Goal: Information Seeking & Learning: Learn about a topic

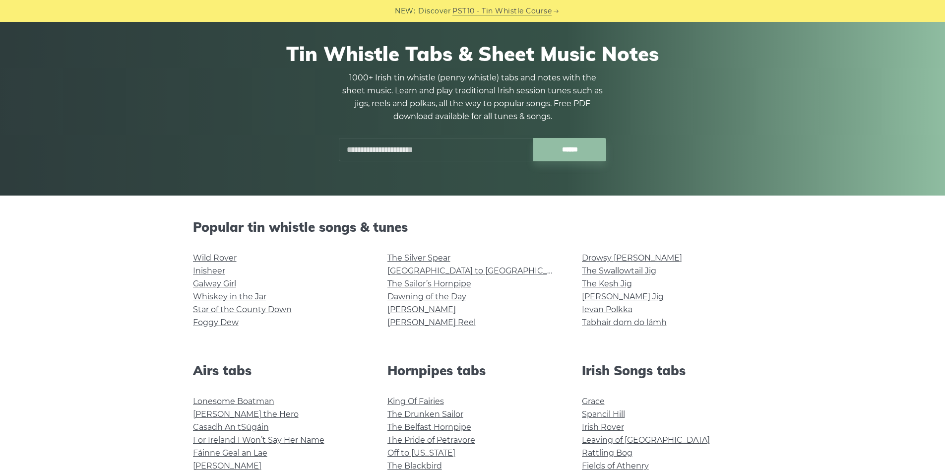
drag, startPoint x: 949, startPoint y: 105, endPoint x: 924, endPoint y: 124, distance: 32.1
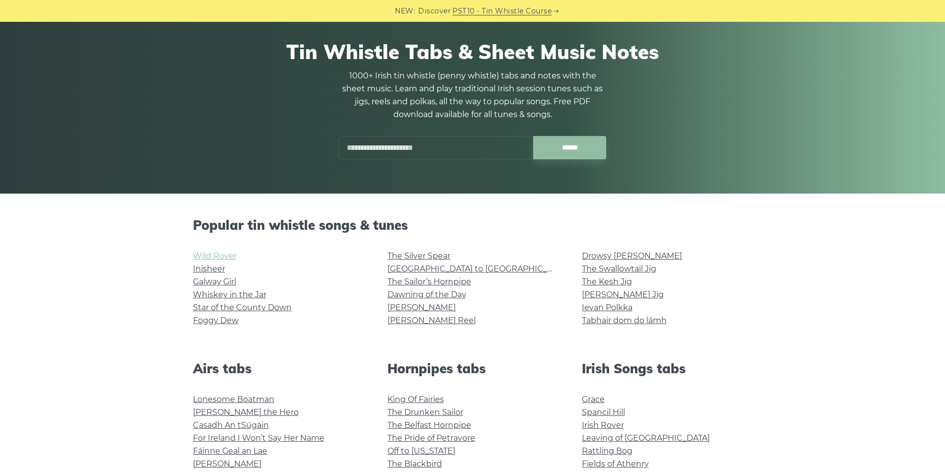
click at [231, 256] on link "Wild Rover" at bounding box center [215, 255] width 44 height 9
click at [223, 320] on link "Foggy Dew" at bounding box center [216, 319] width 46 height 9
click at [413, 149] on input "text" at bounding box center [436, 147] width 194 height 23
click at [428, 400] on link "King Of Fairies" at bounding box center [415, 398] width 57 height 9
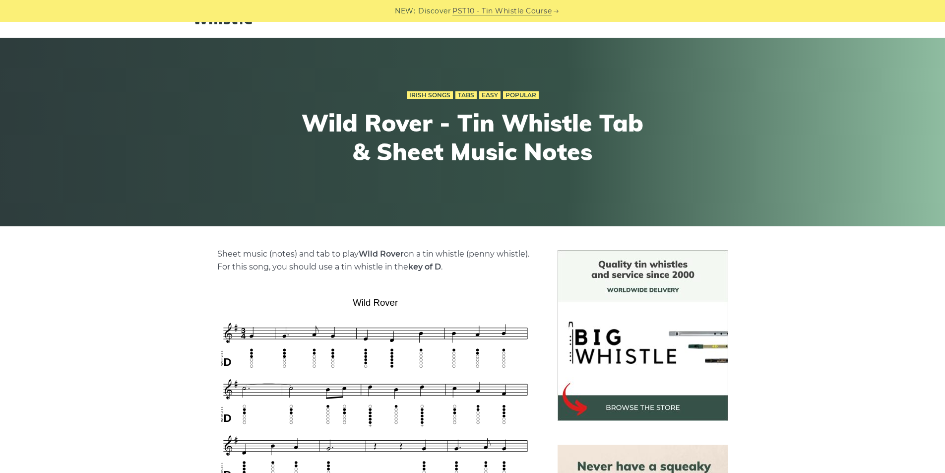
scroll to position [71, 0]
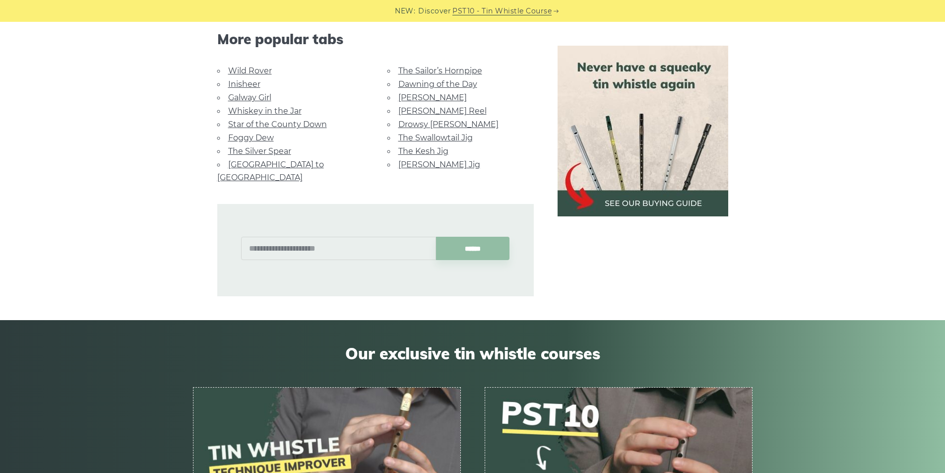
scroll to position [635, 0]
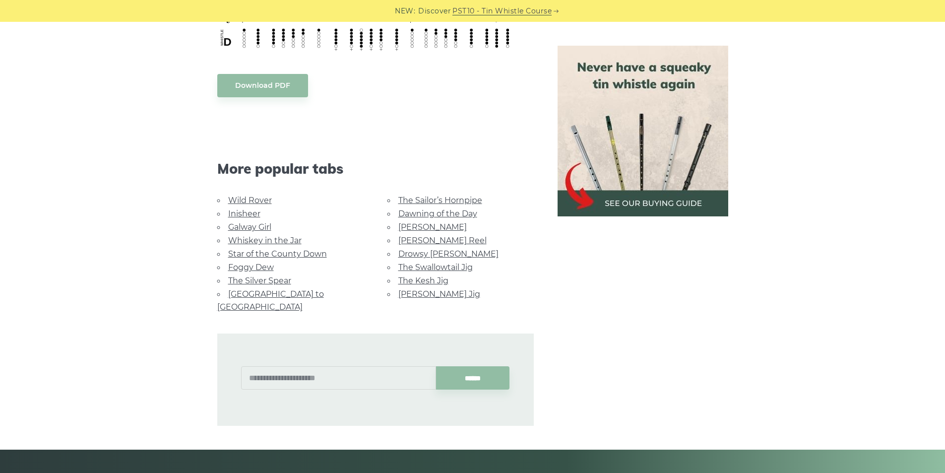
click at [427, 296] on link "[PERSON_NAME] Jig" at bounding box center [439, 293] width 82 height 9
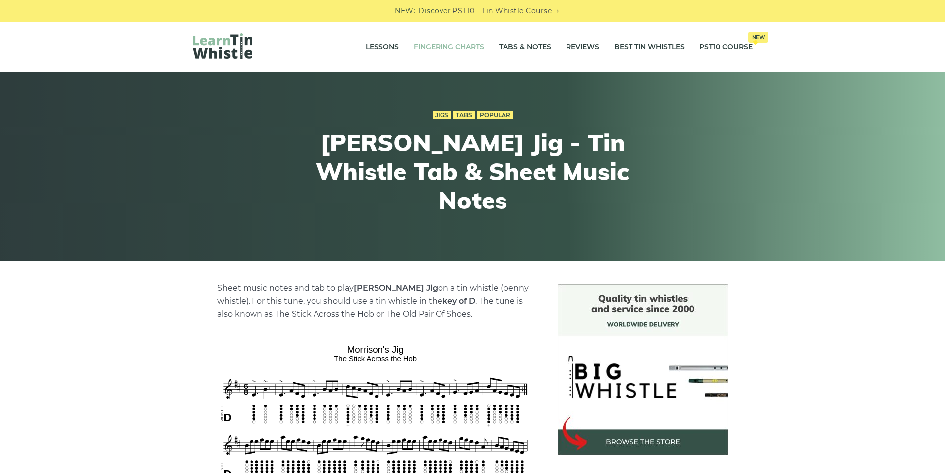
click at [442, 45] on link "Fingering Charts" at bounding box center [449, 47] width 70 height 25
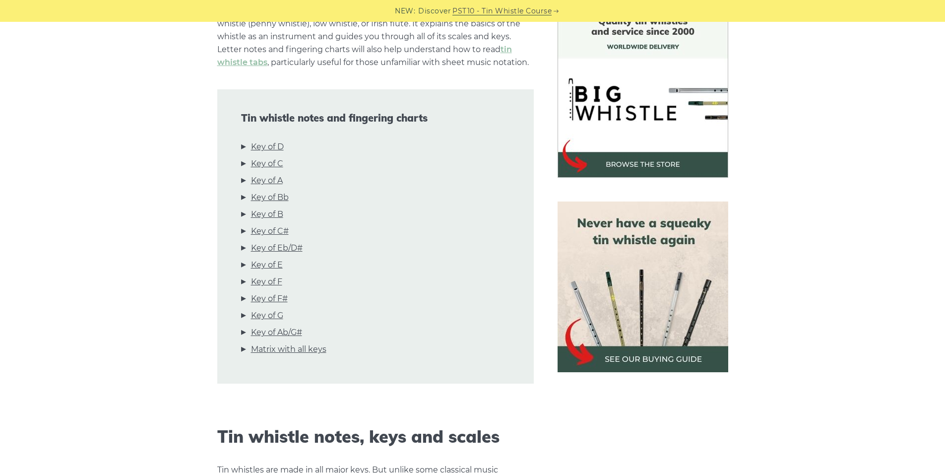
scroll to position [284, 0]
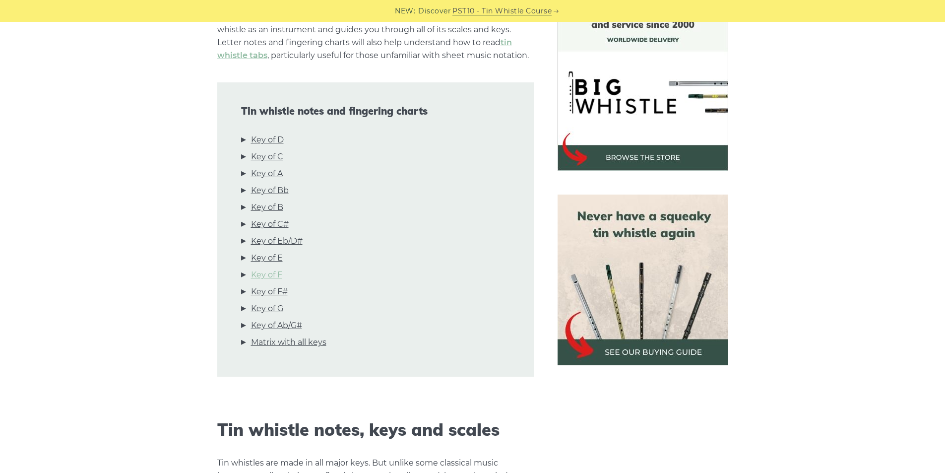
click at [266, 274] on link "Key of F" at bounding box center [266, 274] width 31 height 13
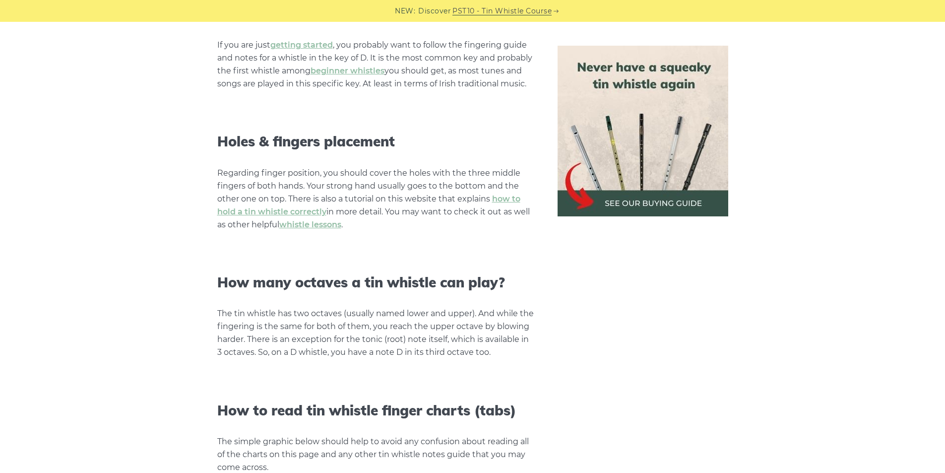
scroll to position [735, 0]
